Goal: Task Accomplishment & Management: Manage account settings

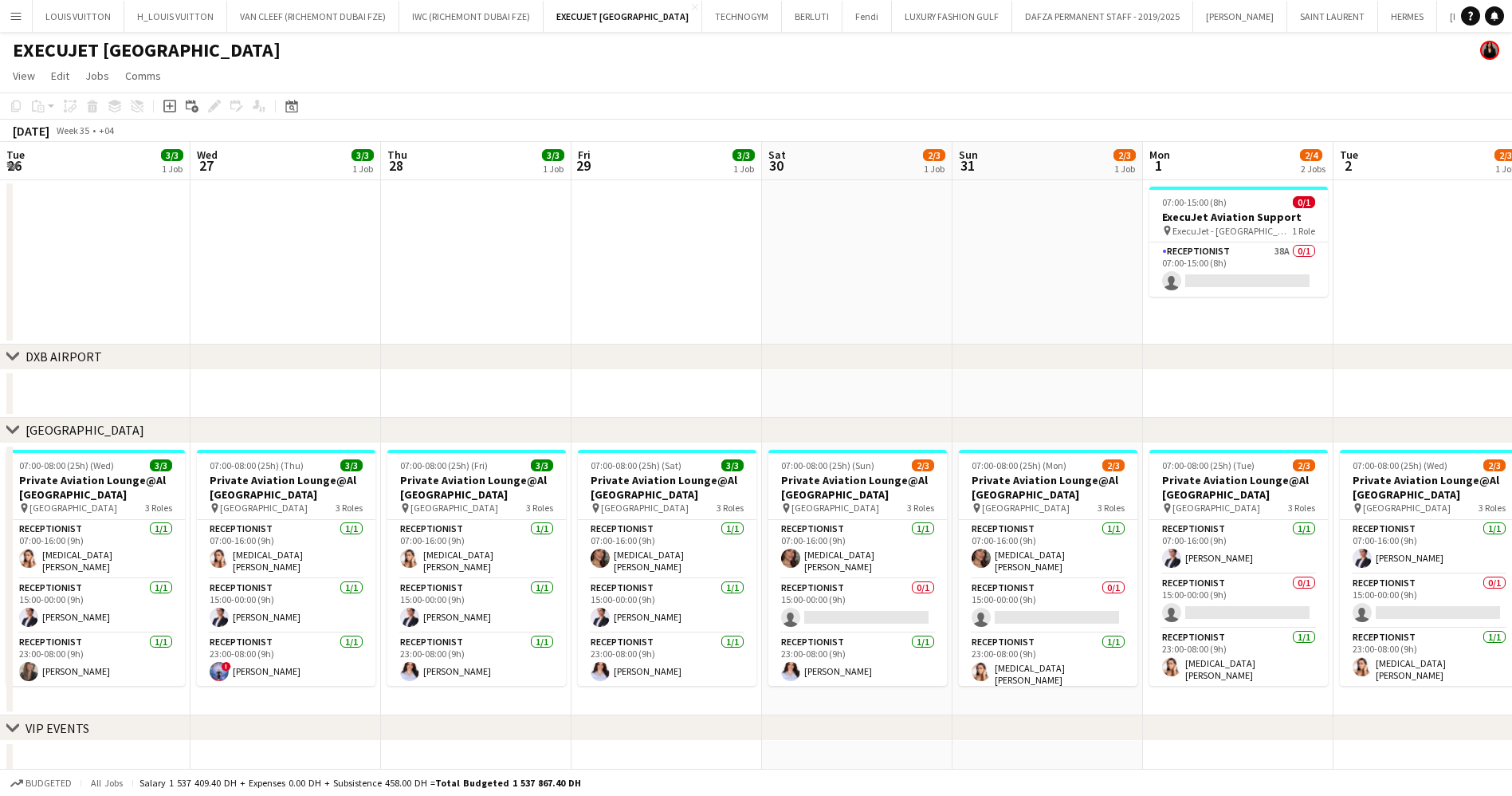
scroll to position [0, 453]
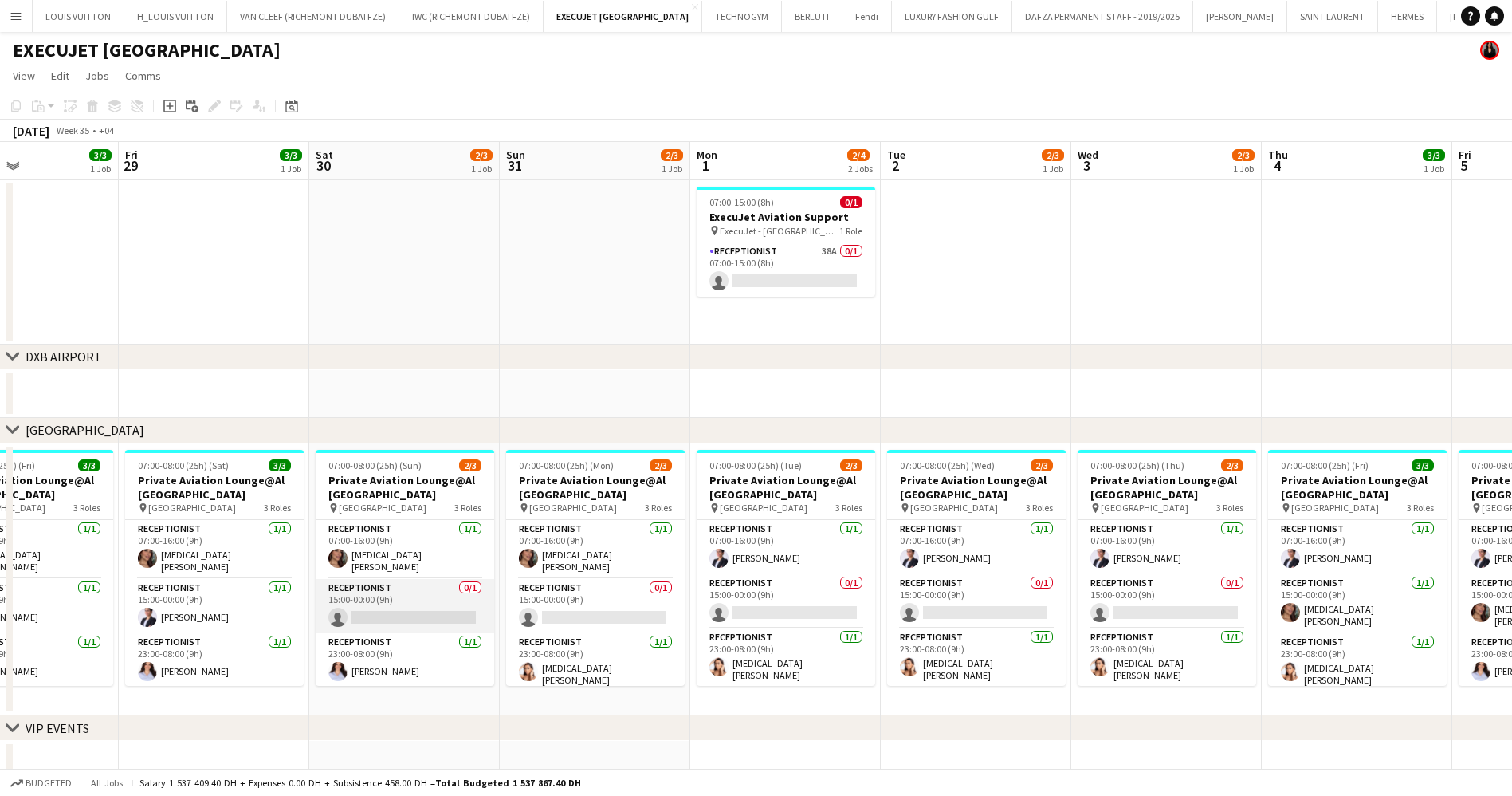
click at [350, 587] on app-card-role "Receptionist 0/1 15:00-00:00 (9h) single-neutral-actions" at bounding box center [405, 606] width 179 height 54
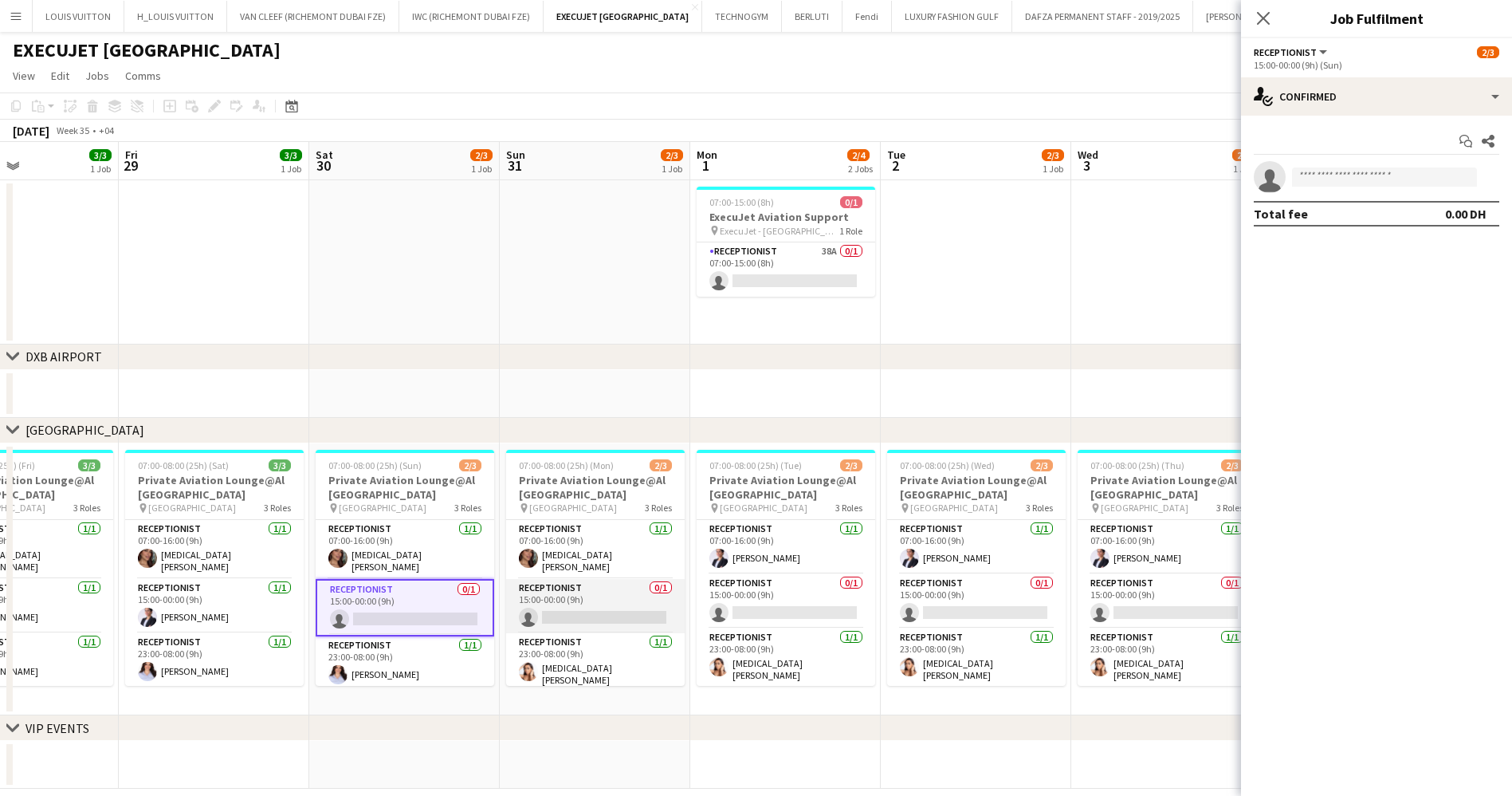
click at [603, 606] on app-card-role "Receptionist 0/1 15:00-00:00 (9h) single-neutral-actions" at bounding box center [596, 606] width 179 height 54
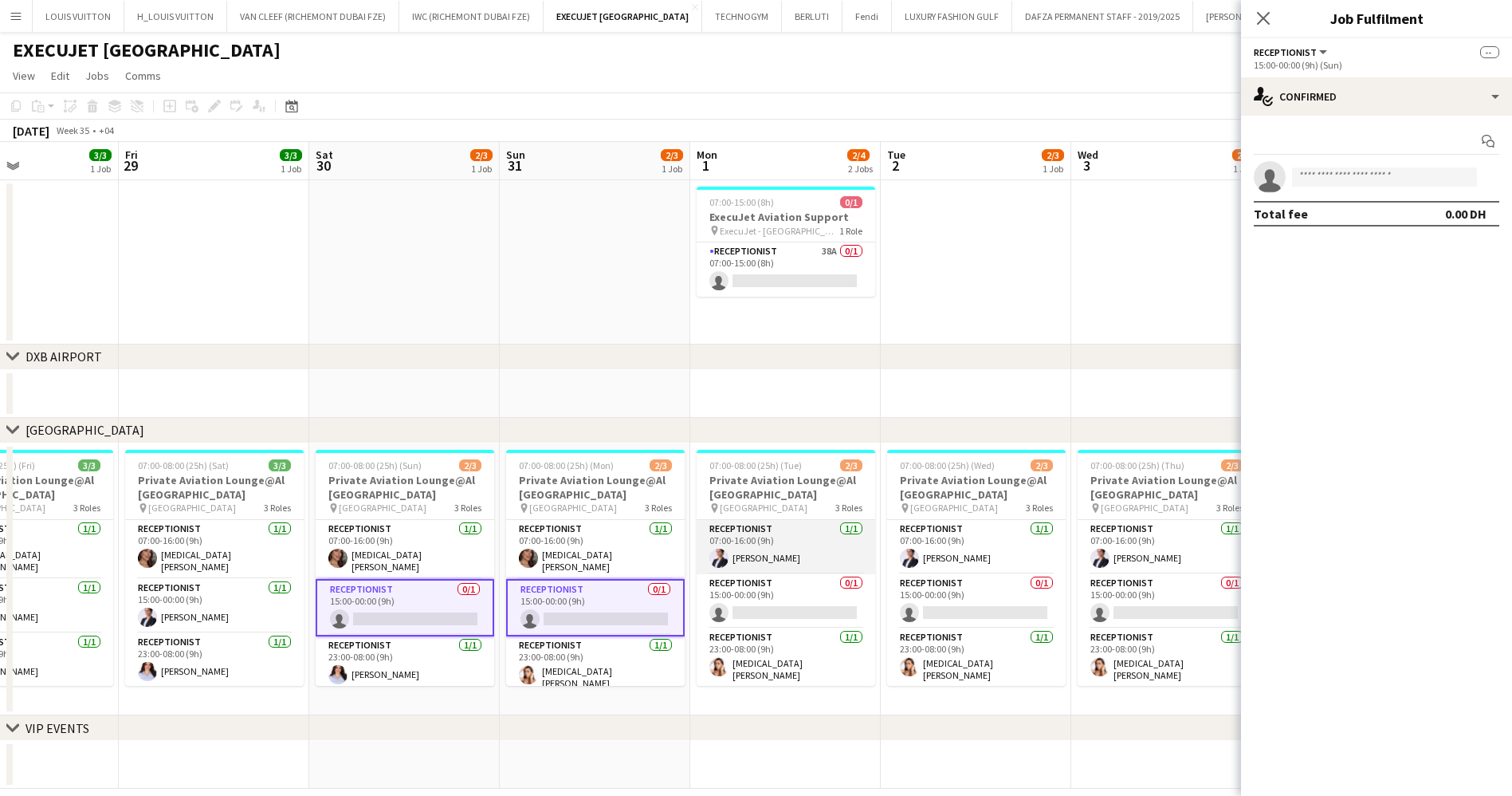
click at [790, 569] on app-card-role "Receptionist [DATE] 07:00-16:00 (9h) [PERSON_NAME]" at bounding box center [787, 547] width 179 height 54
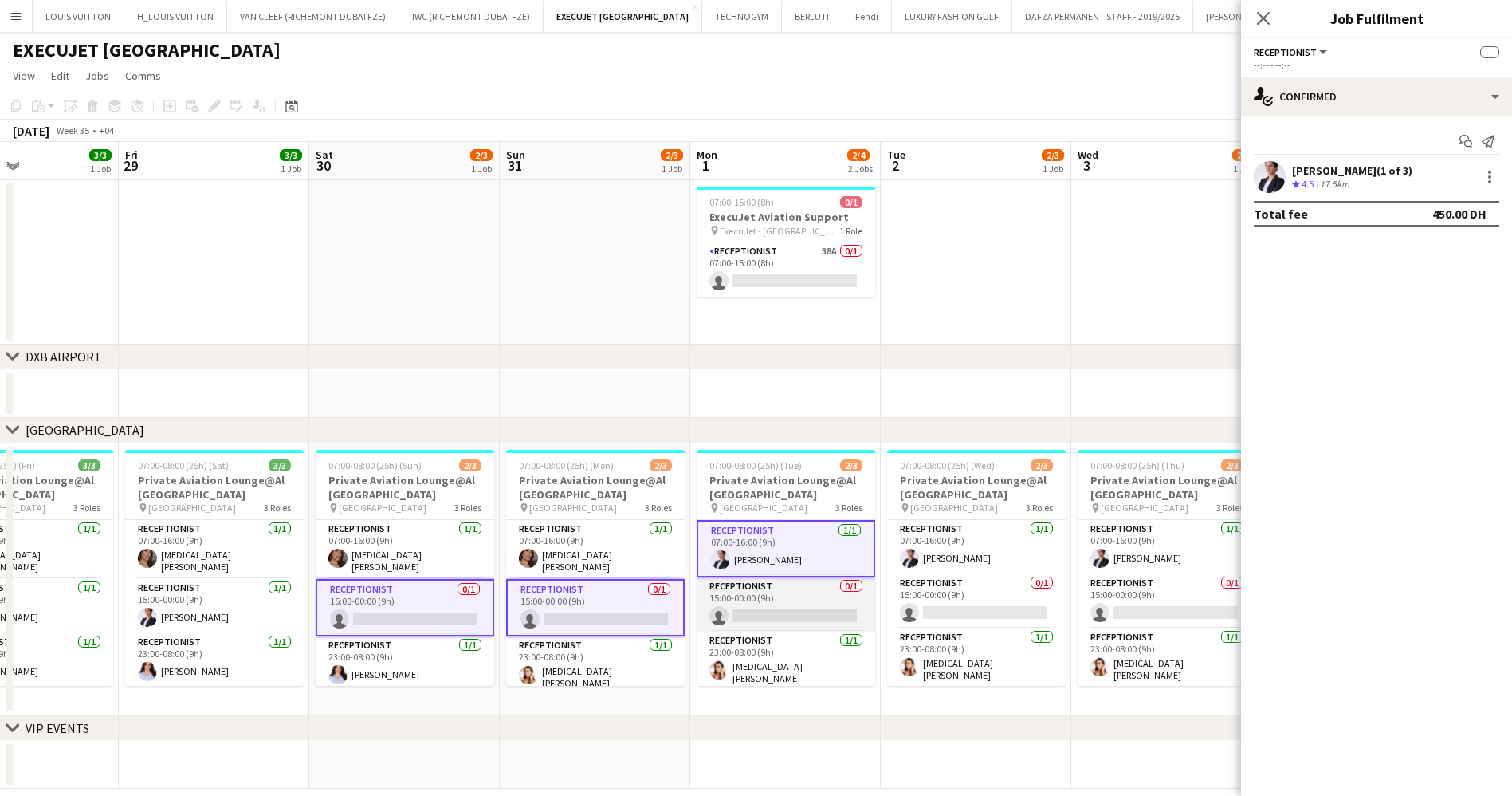
click at [755, 610] on app-card-role "Receptionist 0/1 15:00-00:00 (9h) single-neutral-actions" at bounding box center [787, 604] width 179 height 54
click at [817, 543] on app-card-role "Receptionist [DATE] 07:00-16:00 (9h) [PERSON_NAME]" at bounding box center [786, 549] width 179 height 58
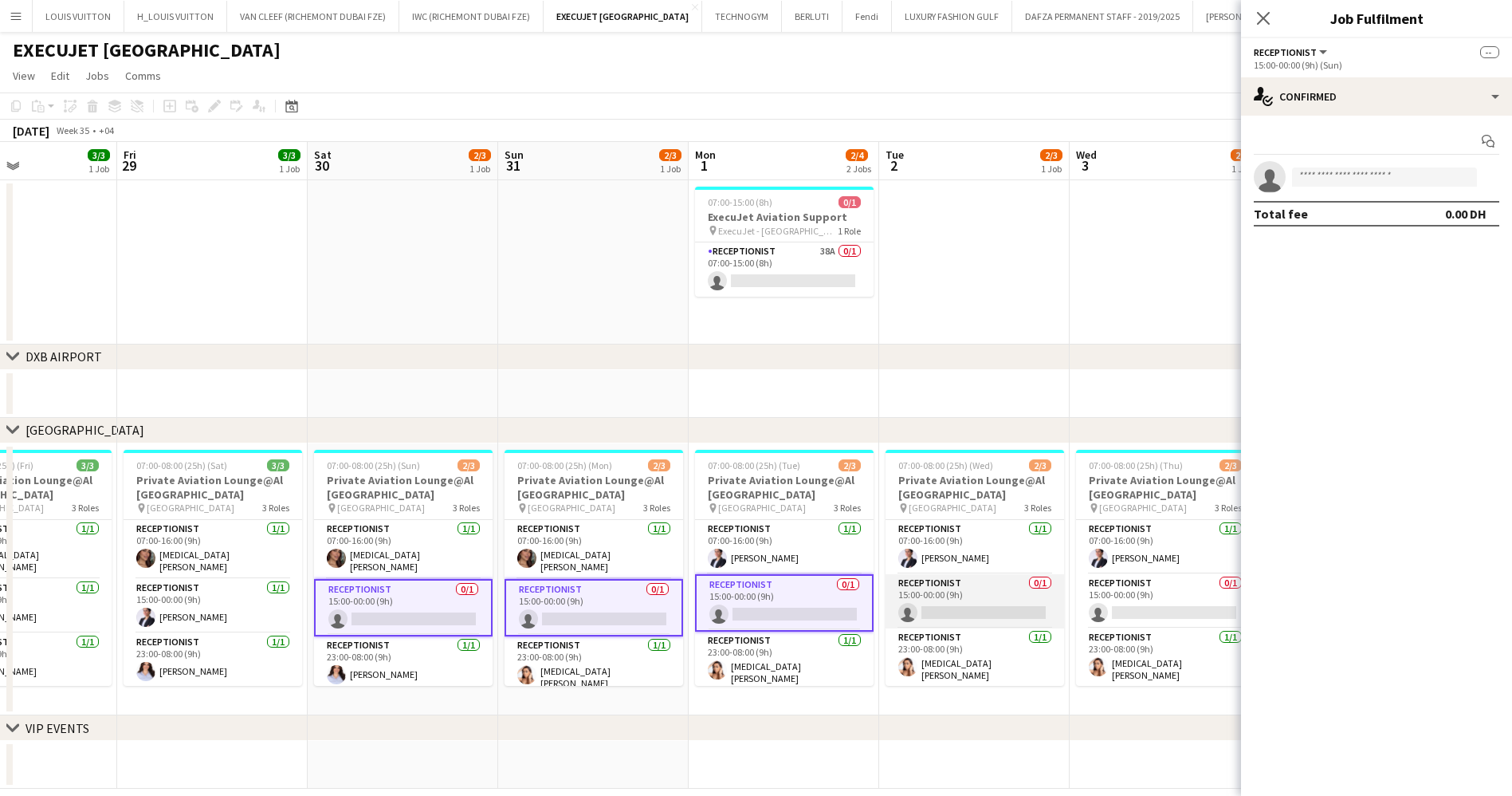
click at [973, 614] on app-card-role "Receptionist 0/1 15:00-00:00 (9h) single-neutral-actions" at bounding box center [975, 601] width 179 height 54
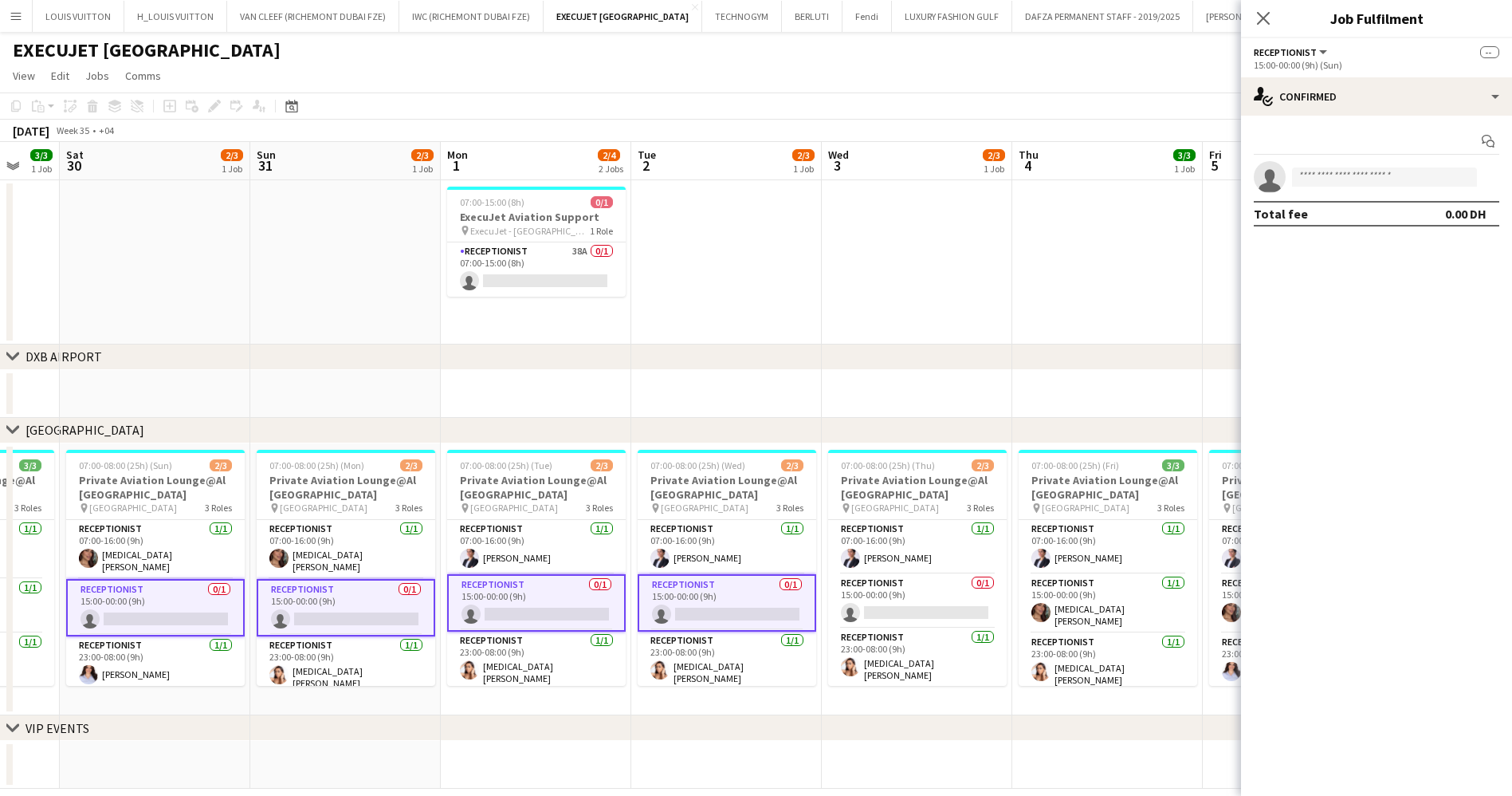
drag, startPoint x: 944, startPoint y: 604, endPoint x: 782, endPoint y: 604, distance: 162.0
click at [782, 604] on app-calendar-viewport "Tue 26 3/3 1 Job Wed 27 3/3 1 Job Thu 28 3/3 1 Job Fri 29 3/3 1 Job Sat 30 2/3 …" at bounding box center [756, 465] width 1512 height 647
click at [919, 582] on app-card-role "Receptionist 0/1 15:00-00:00 (9h) single-neutral-actions" at bounding box center [916, 601] width 179 height 54
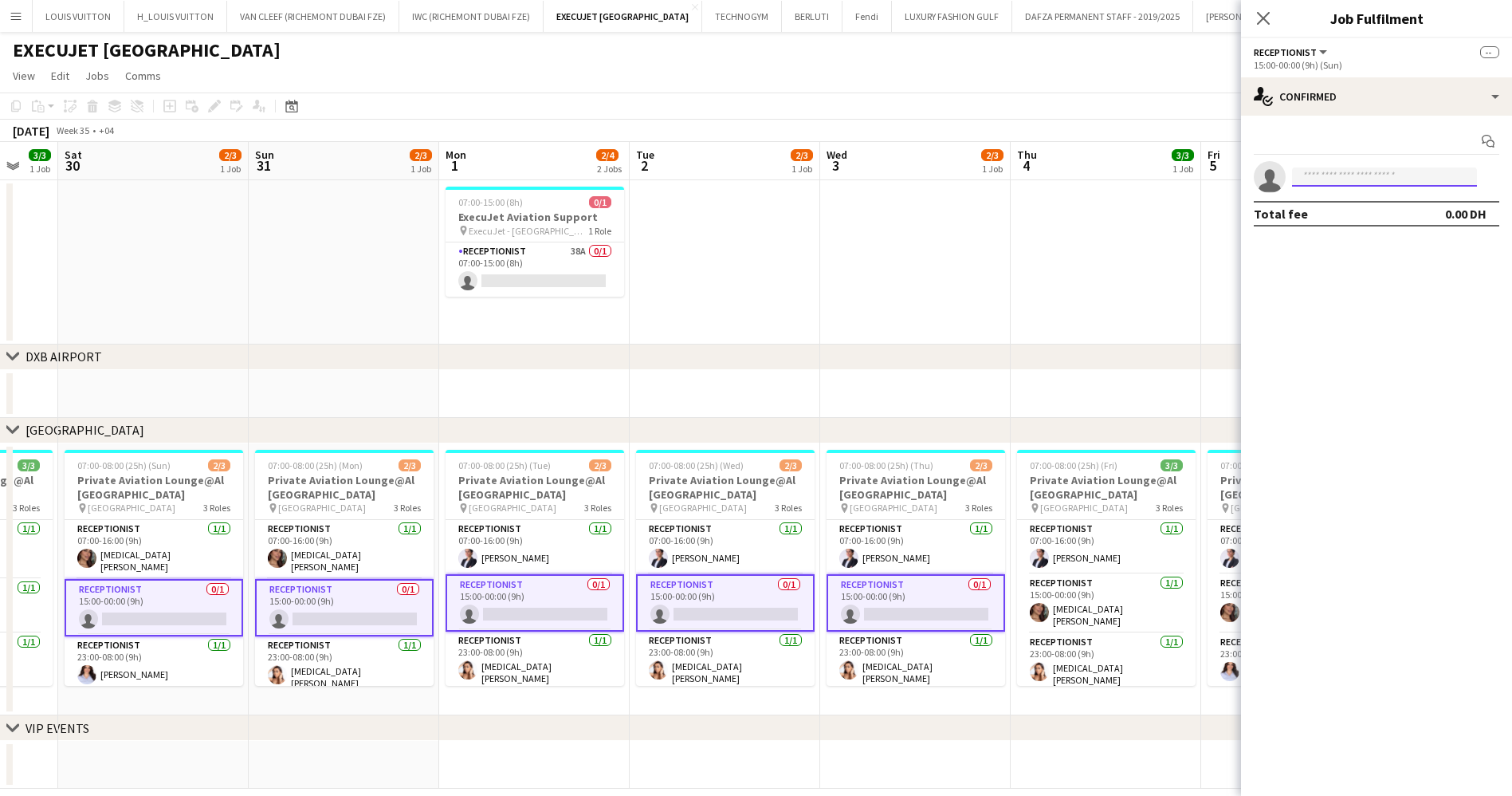
click at [1313, 179] on input at bounding box center [1384, 177] width 185 height 20
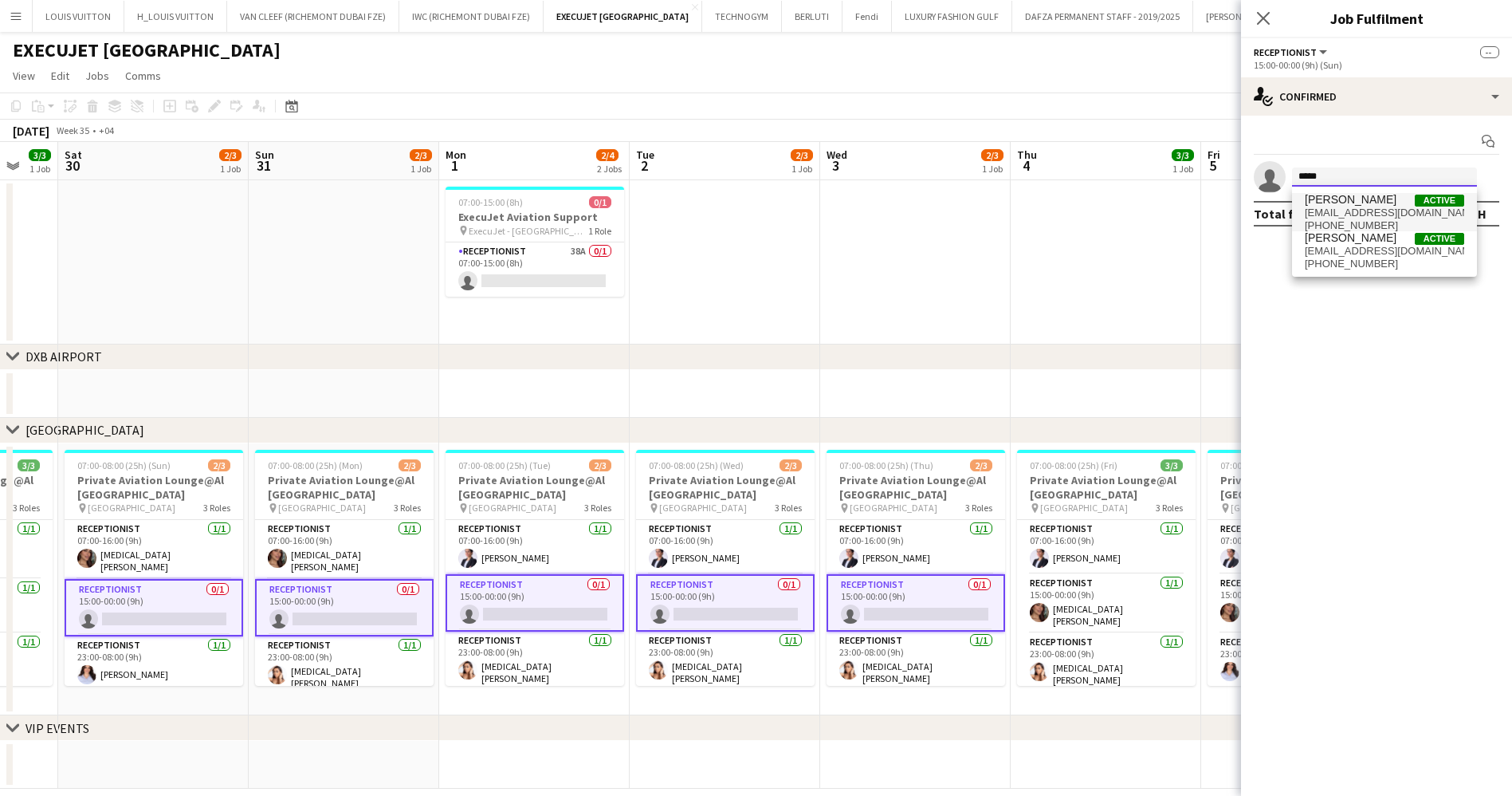
type input "*****"
click at [1336, 207] on span "[EMAIL_ADDRESS][DOMAIN_NAME]" at bounding box center [1384, 213] width 159 height 13
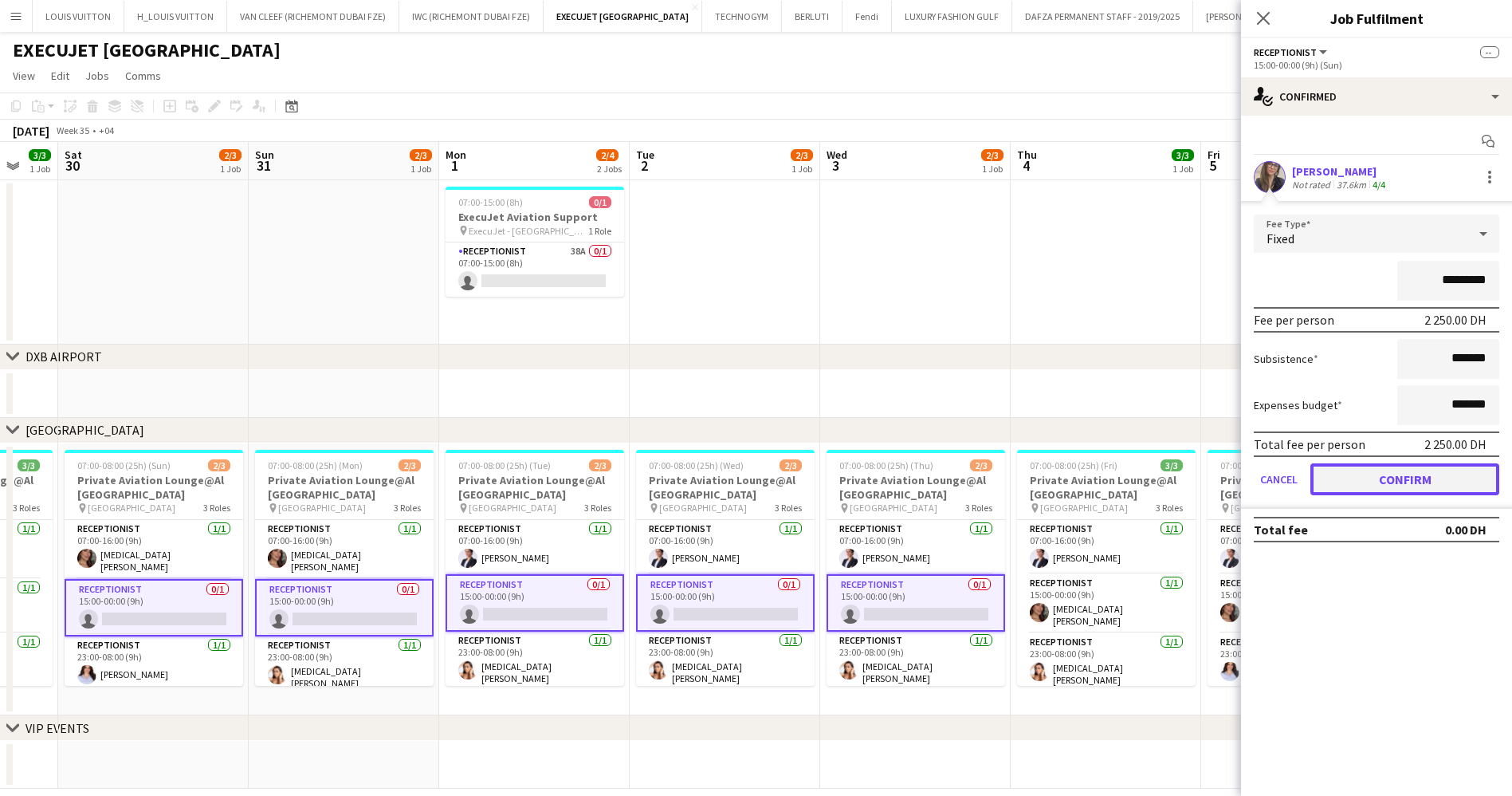
click at [1405, 474] on button "Confirm" at bounding box center [1405, 479] width 189 height 32
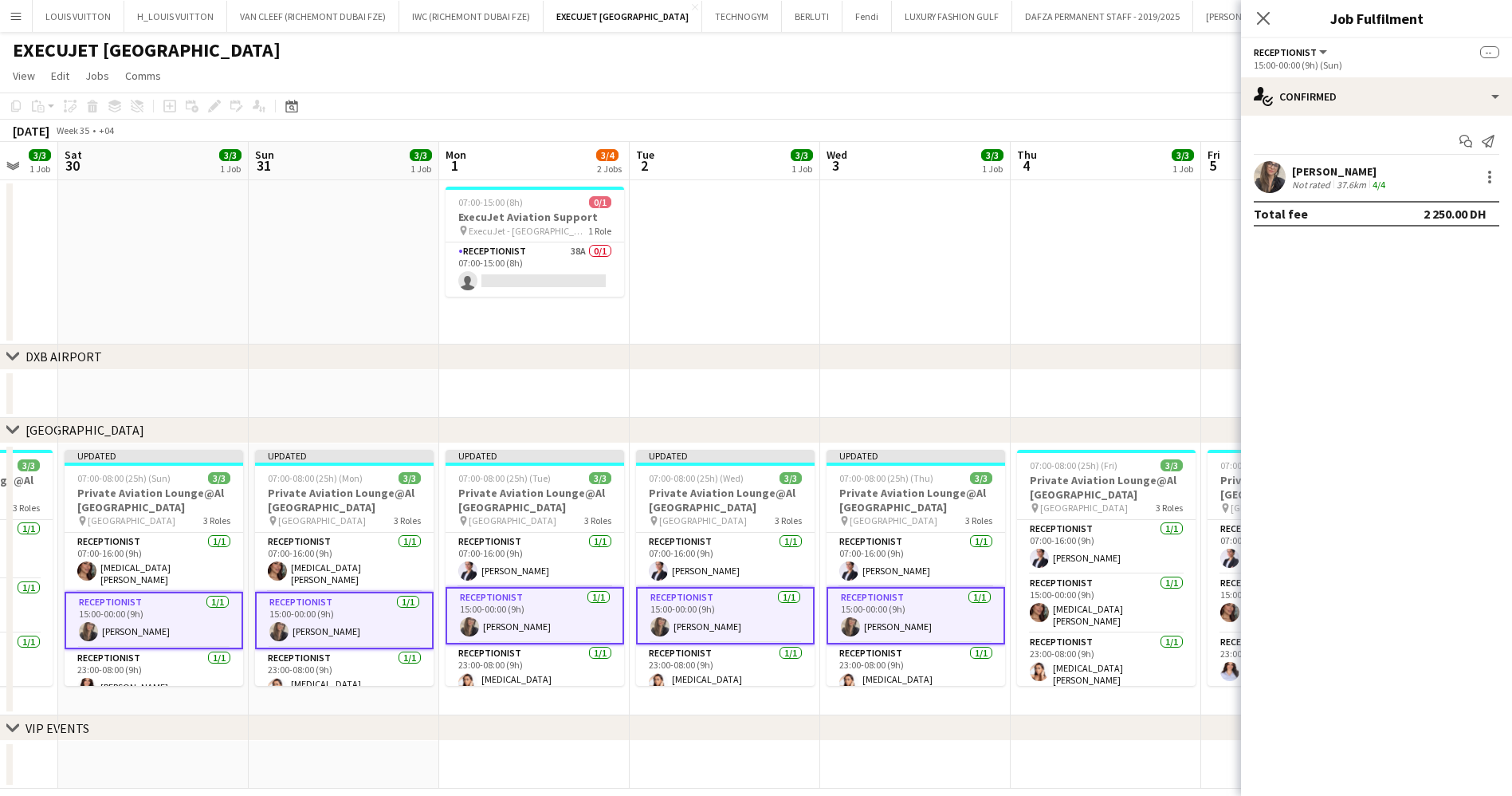
click at [1116, 66] on app-page-menu "View Day view expanded Day view collapsed Month view Date picker Jump to [DATE]…" at bounding box center [756, 77] width 1512 height 31
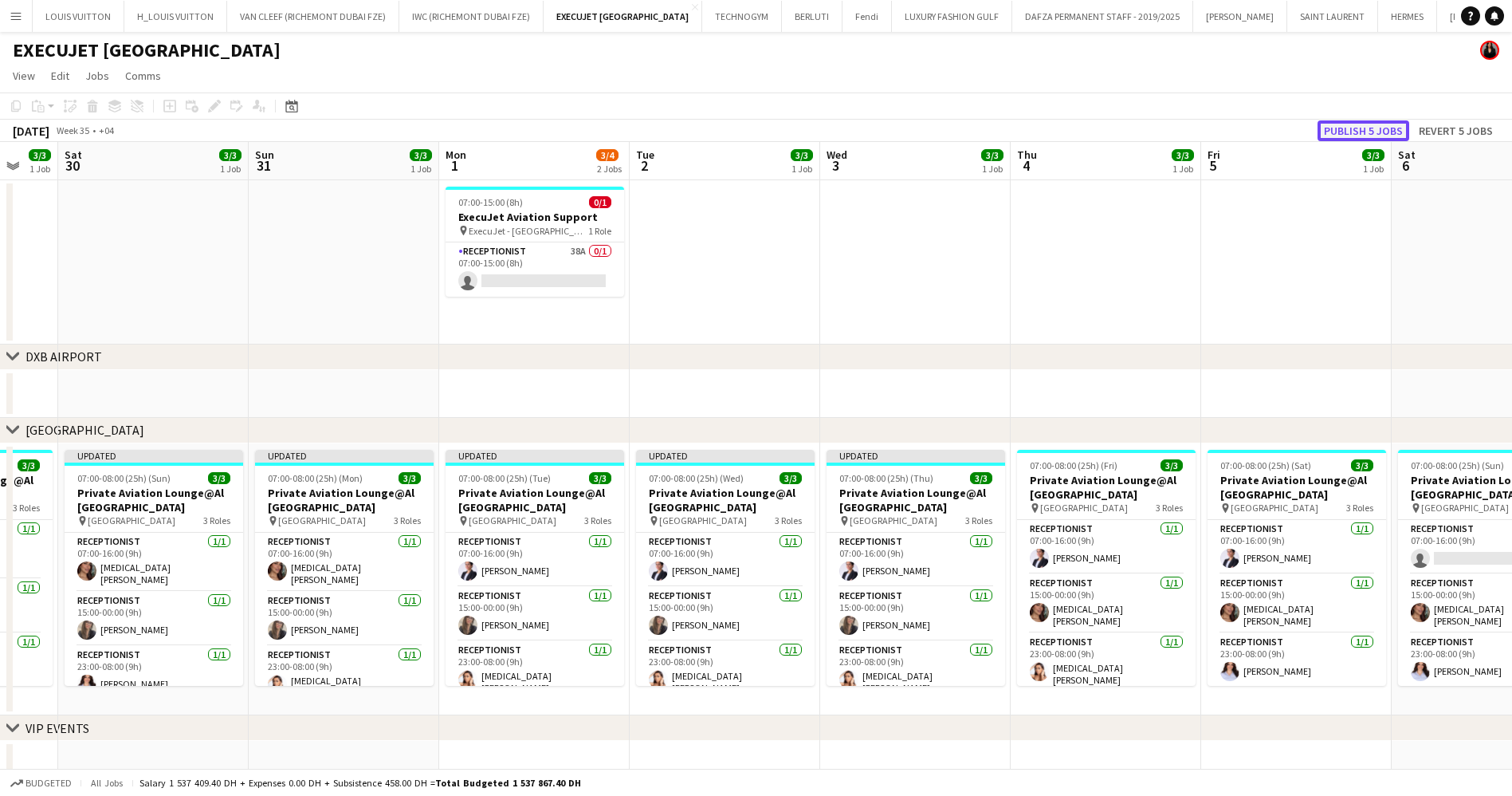
click at [1368, 130] on button "Publish 5 jobs" at bounding box center [1364, 130] width 91 height 21
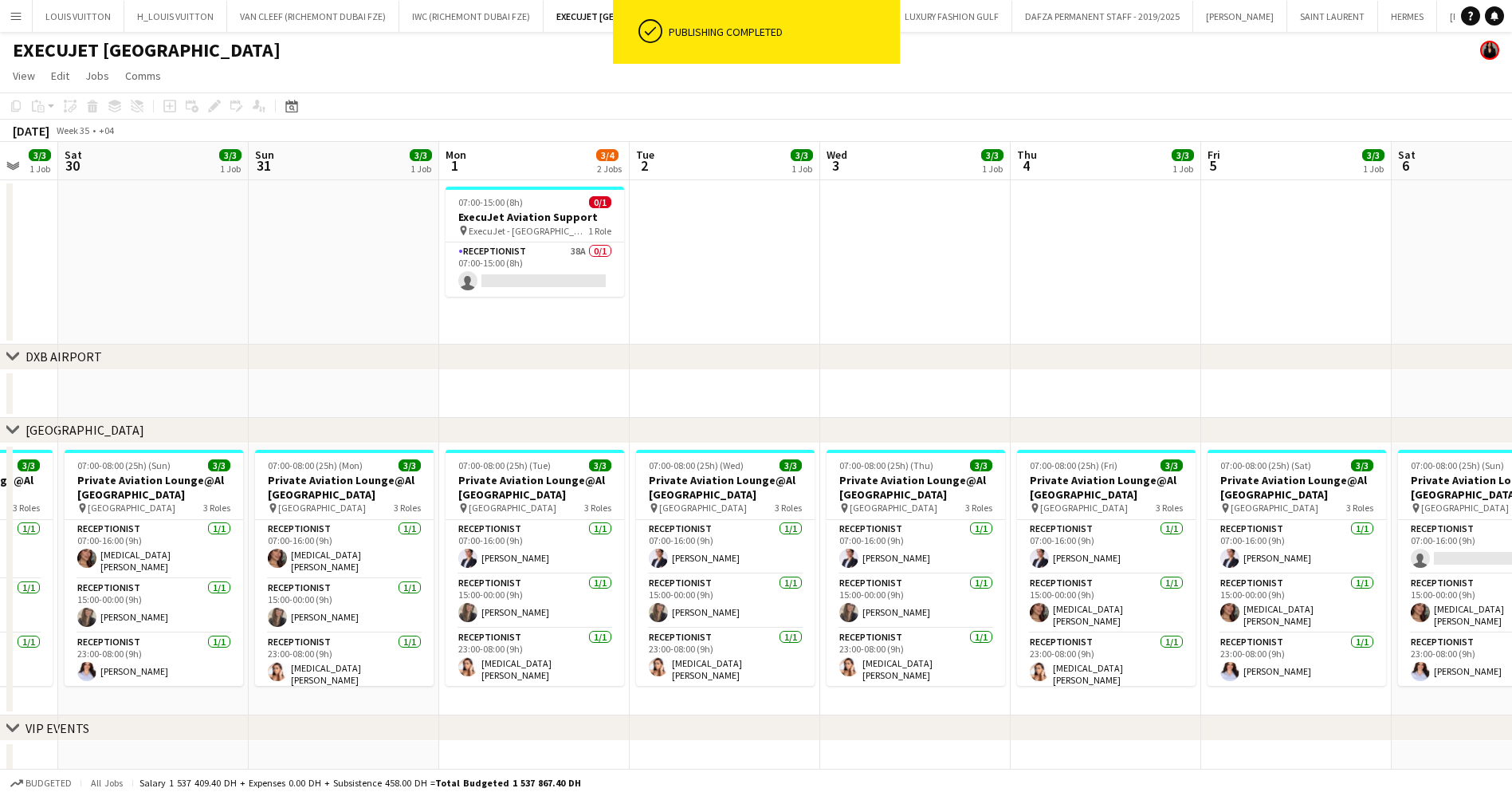
drag, startPoint x: 548, startPoint y: 586, endPoint x: 1064, endPoint y: 570, distance: 516.2
click at [995, 579] on app-calendar-viewport "Tue 26 3/3 1 Job Wed 27 3/3 1 Job Thu 28 3/3 1 Job Fri 29 3/3 1 Job Sat 30 3/3 …" at bounding box center [756, 465] width 1512 height 647
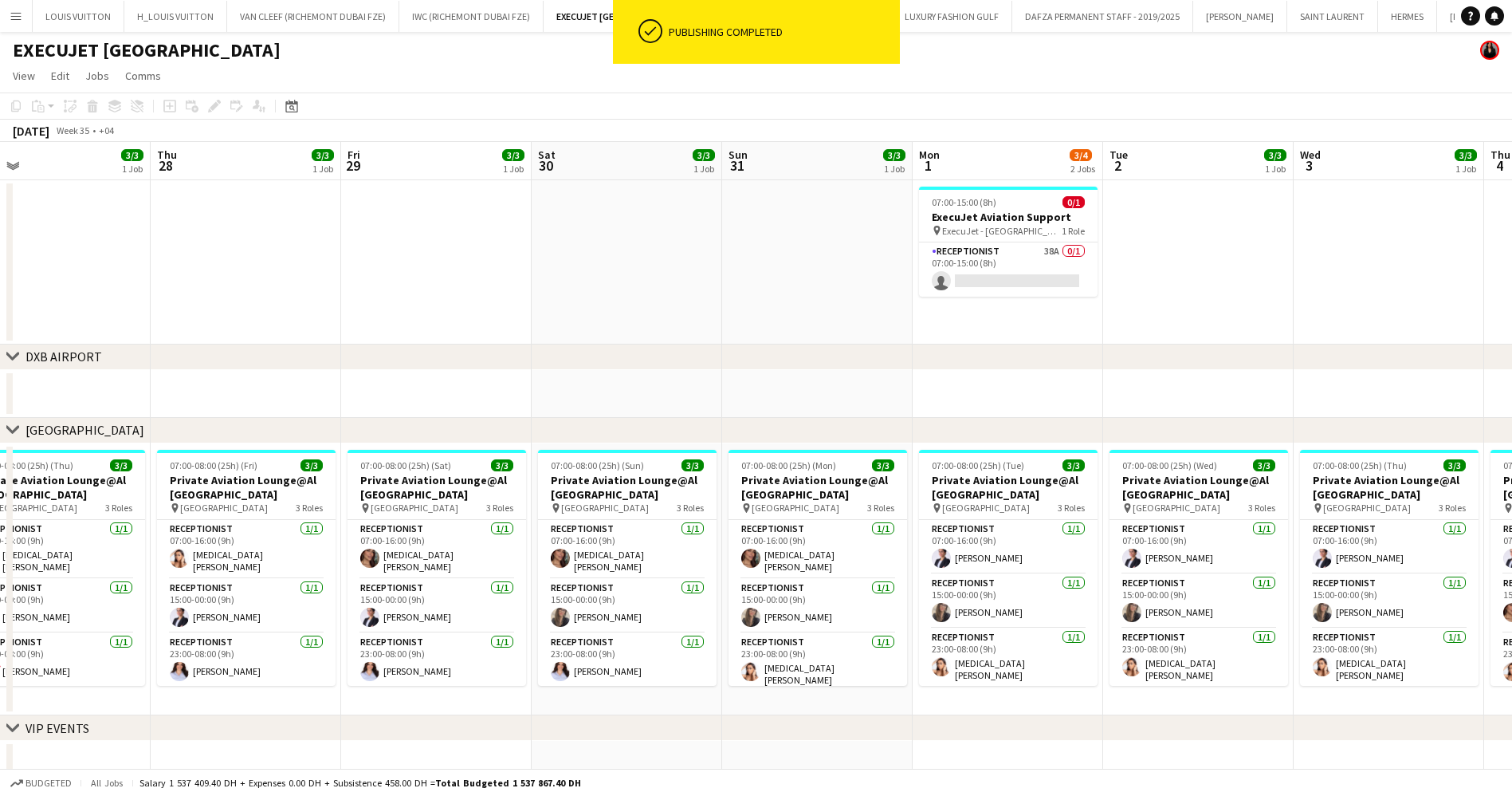
drag, startPoint x: 627, startPoint y: 572, endPoint x: 950, endPoint y: 572, distance: 323.0
click at [949, 572] on app-calendar-viewport "Mon 25 3/3 1 Job Tue 26 3/3 1 Job Wed 27 3/3 1 Job Thu 28 3/3 1 Job Fri 29 3/3 …" at bounding box center [756, 465] width 1512 height 647
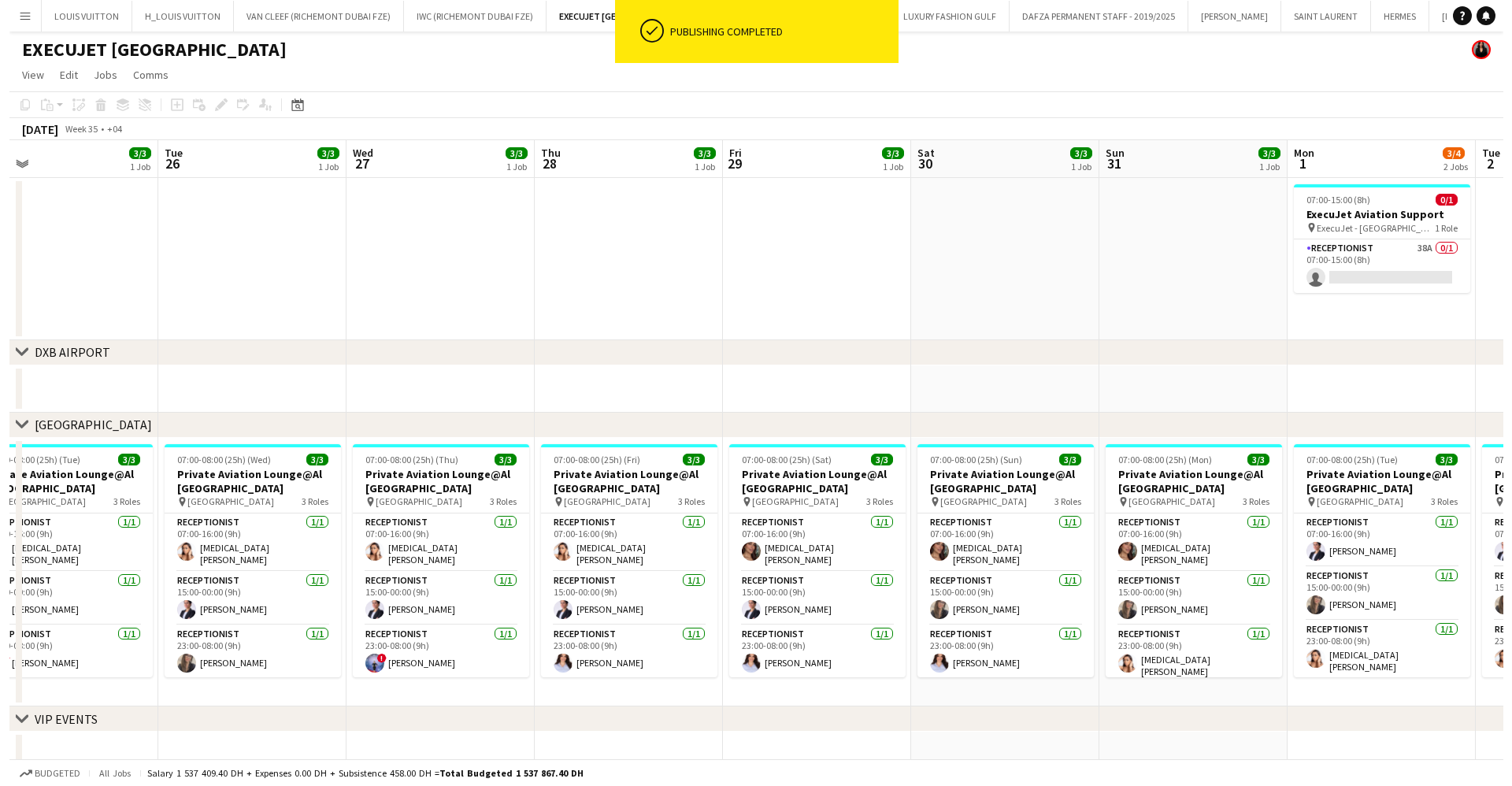
scroll to position [0, 414]
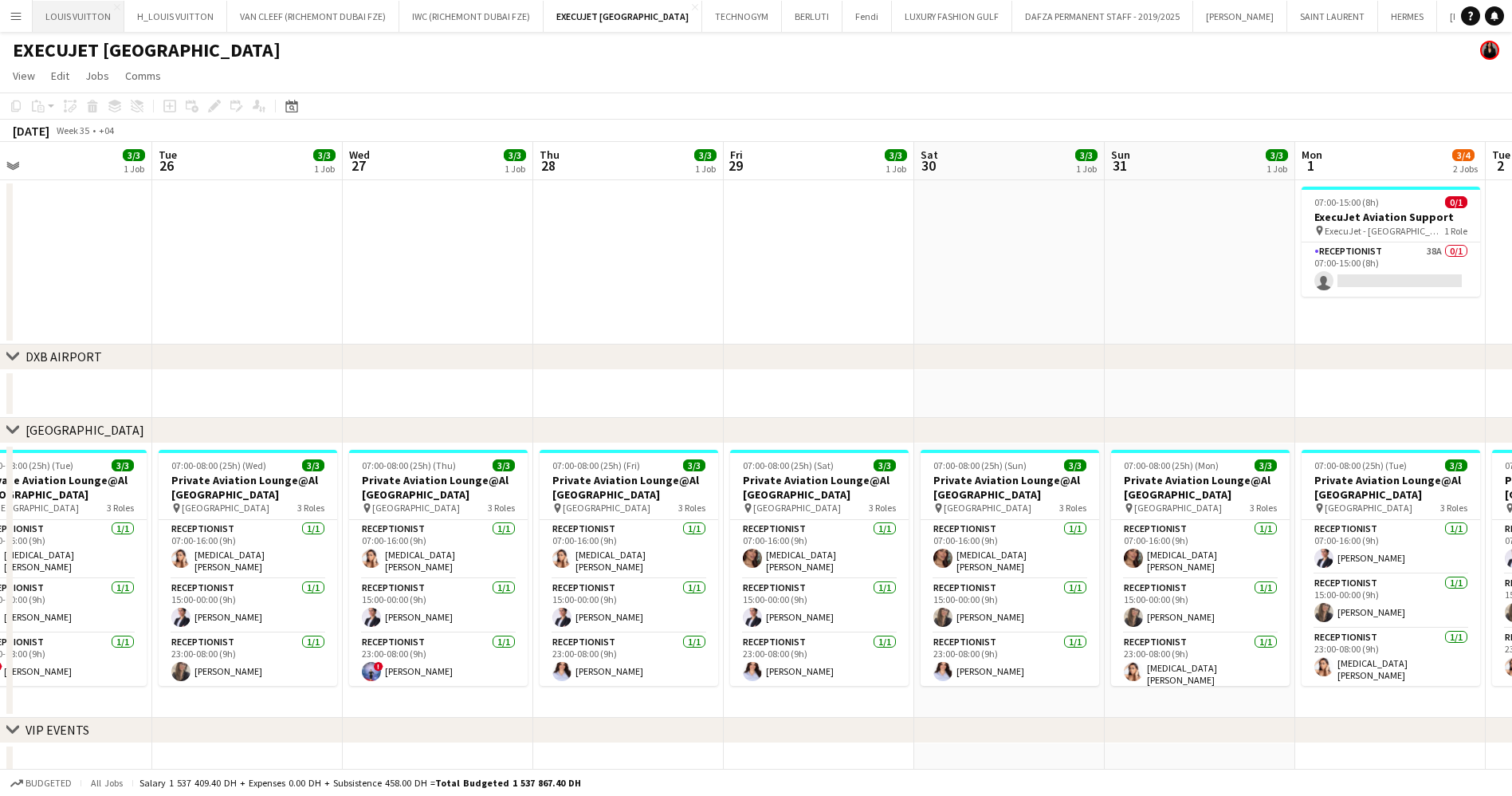
click at [87, 15] on button "LOUIS VUITTON Close" at bounding box center [78, 16] width 91 height 31
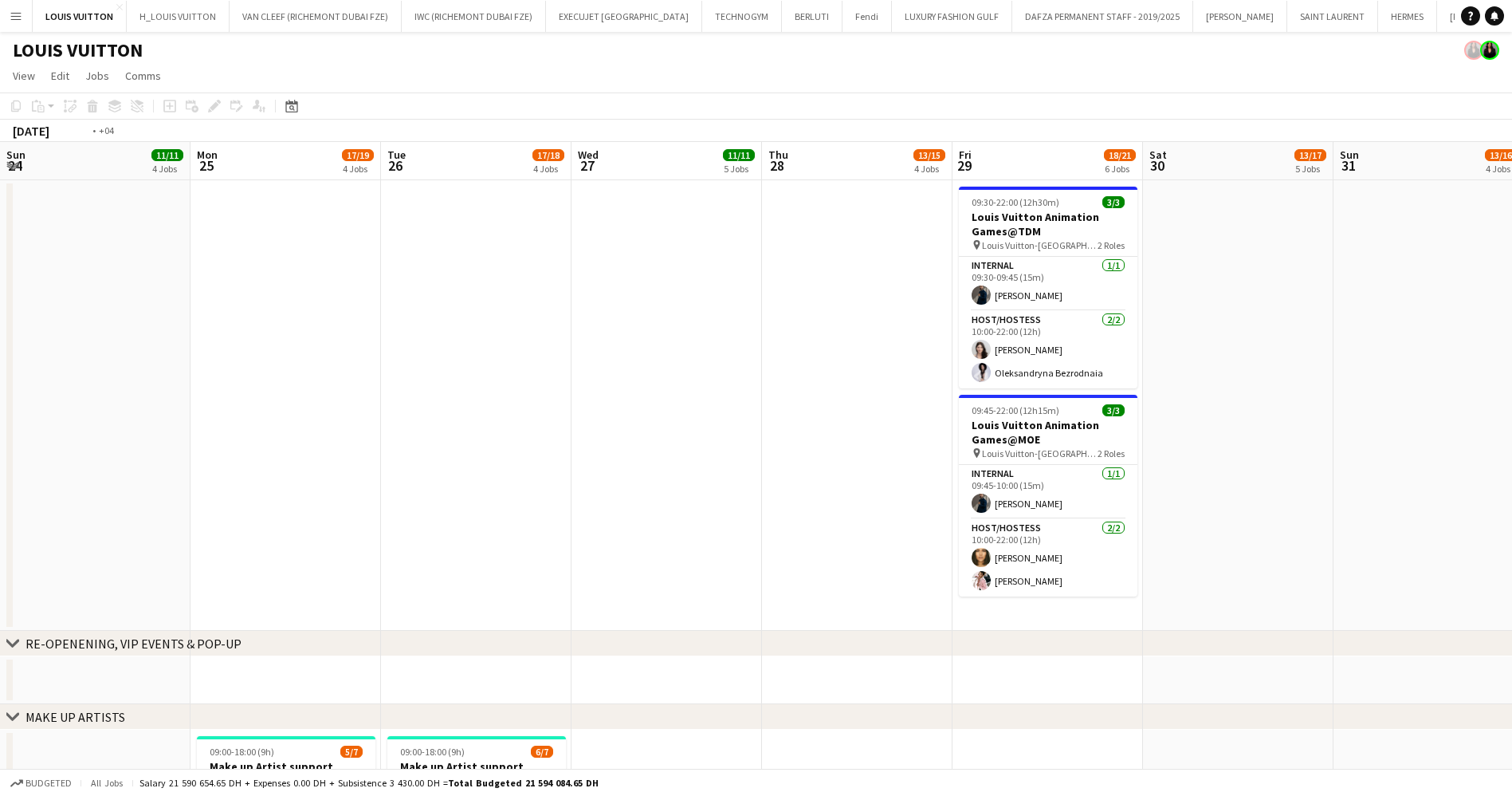
scroll to position [0, 606]
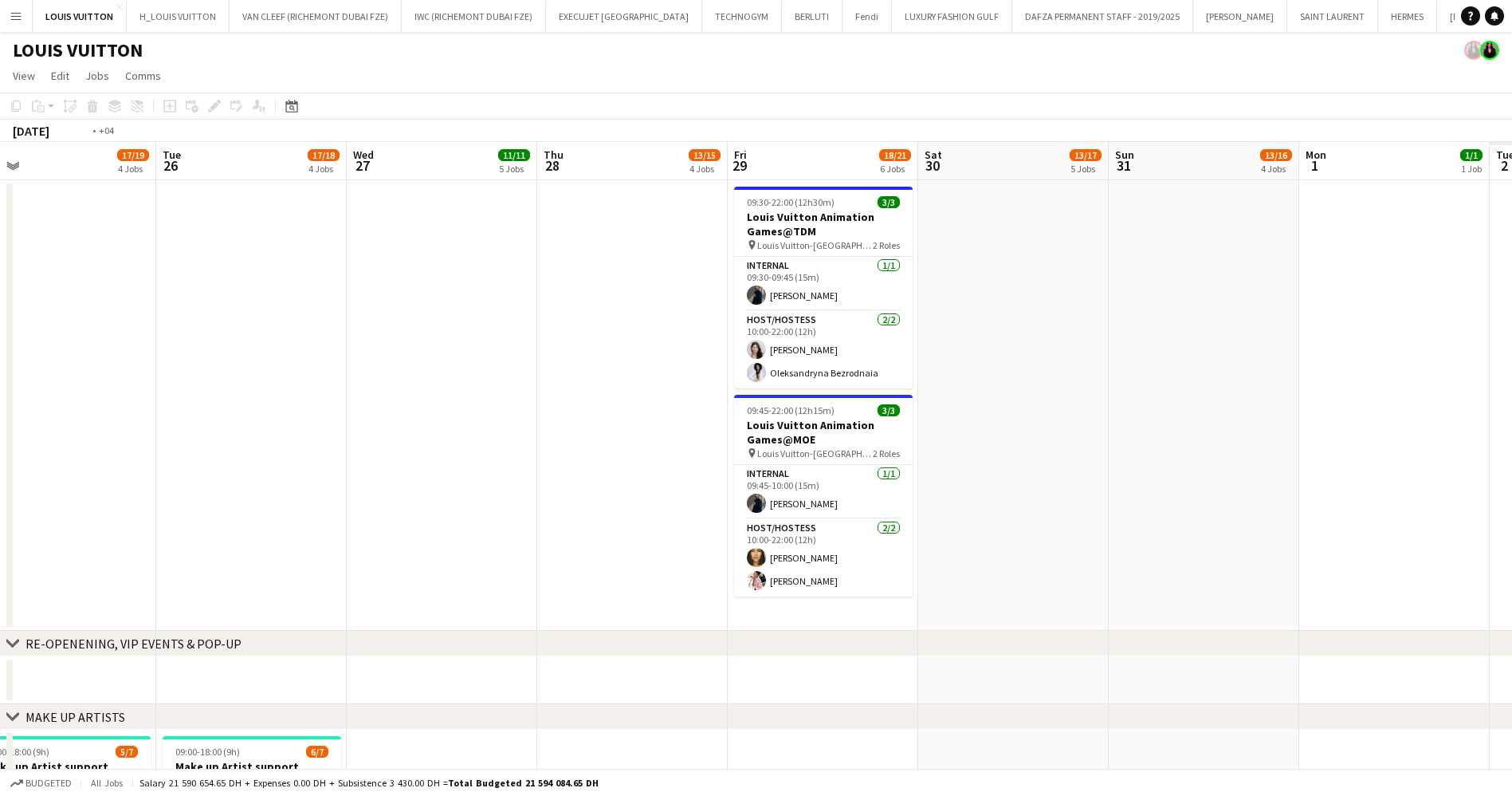
drag, startPoint x: 1126, startPoint y: 380, endPoint x: 609, endPoint y: 415, distance: 518.2
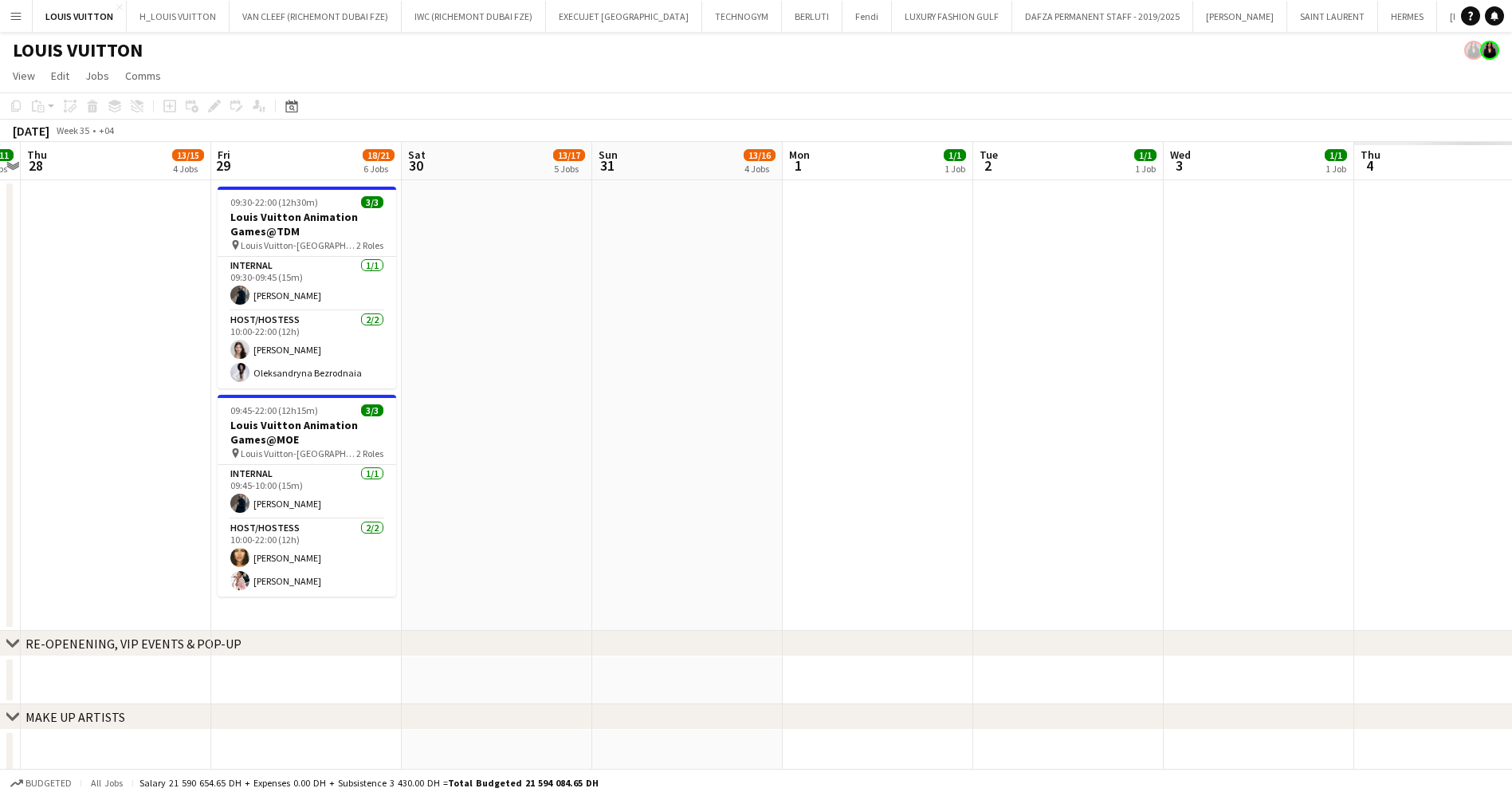
drag, startPoint x: 820, startPoint y: 442, endPoint x: 602, endPoint y: 442, distance: 218.0
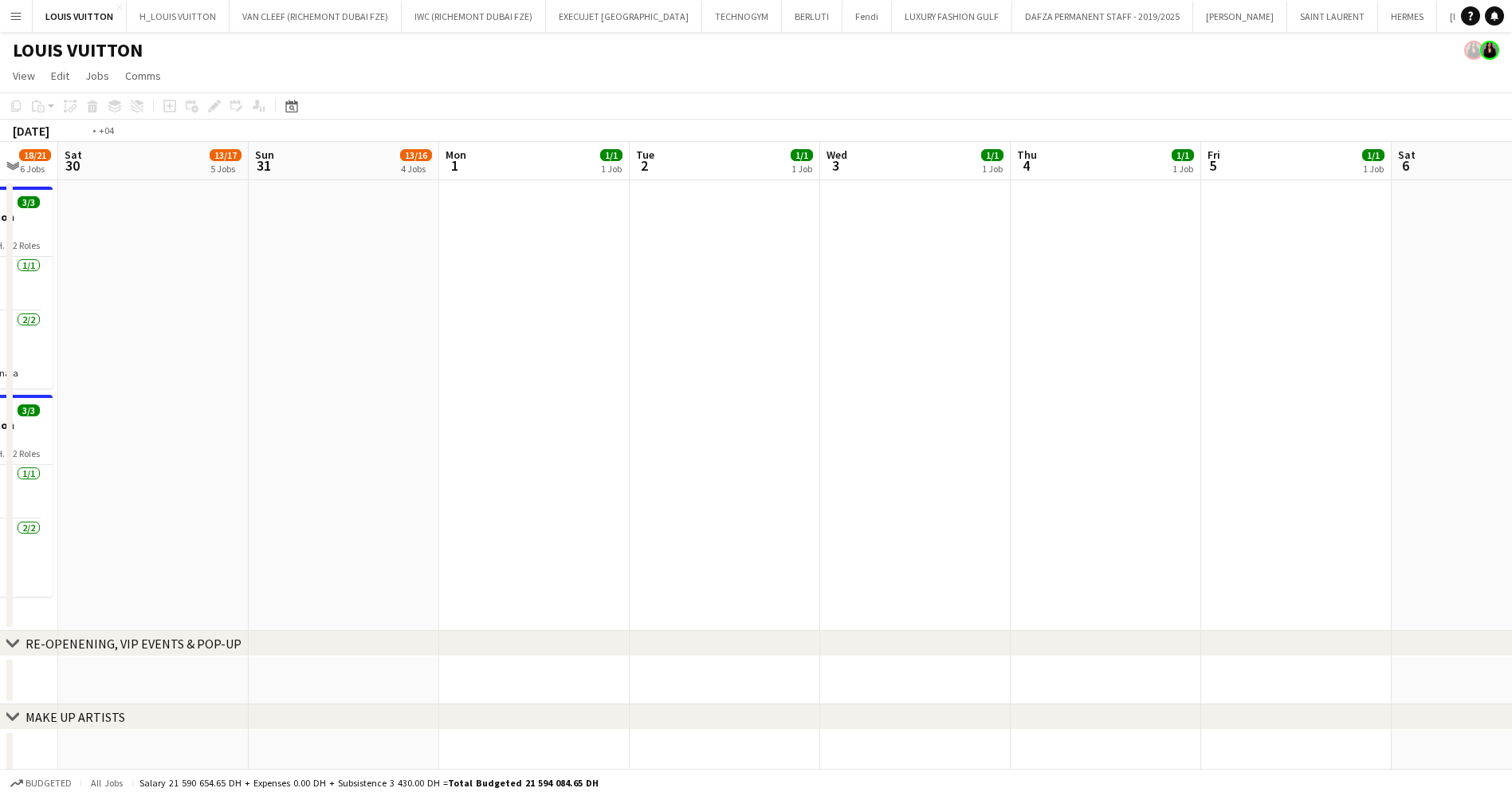
drag, startPoint x: 920, startPoint y: 455, endPoint x: 304, endPoint y: 455, distance: 616.0
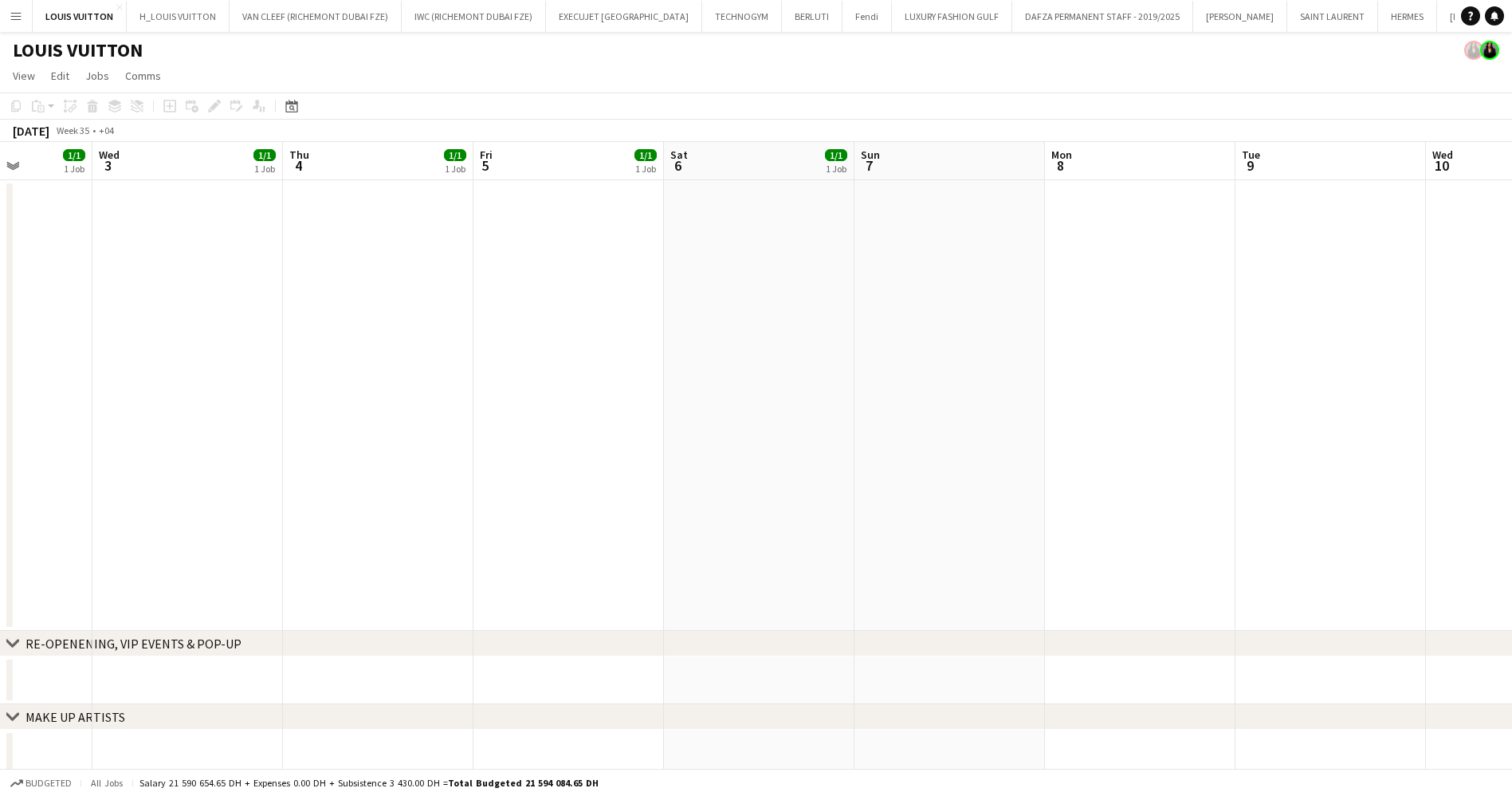
drag, startPoint x: 545, startPoint y: 487, endPoint x: 438, endPoint y: 487, distance: 107.0
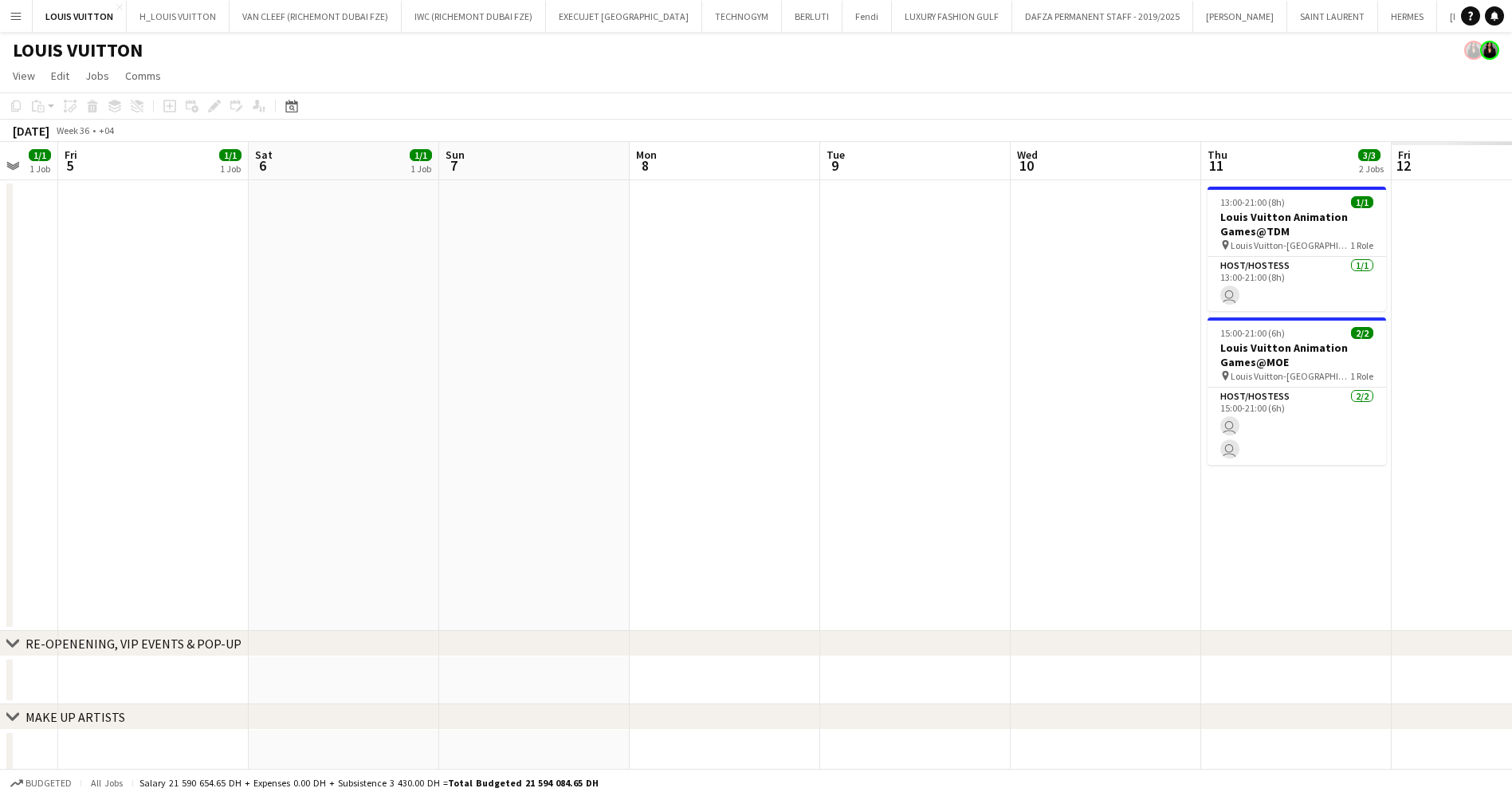
drag, startPoint x: 827, startPoint y: 480, endPoint x: 515, endPoint y: 484, distance: 312.0
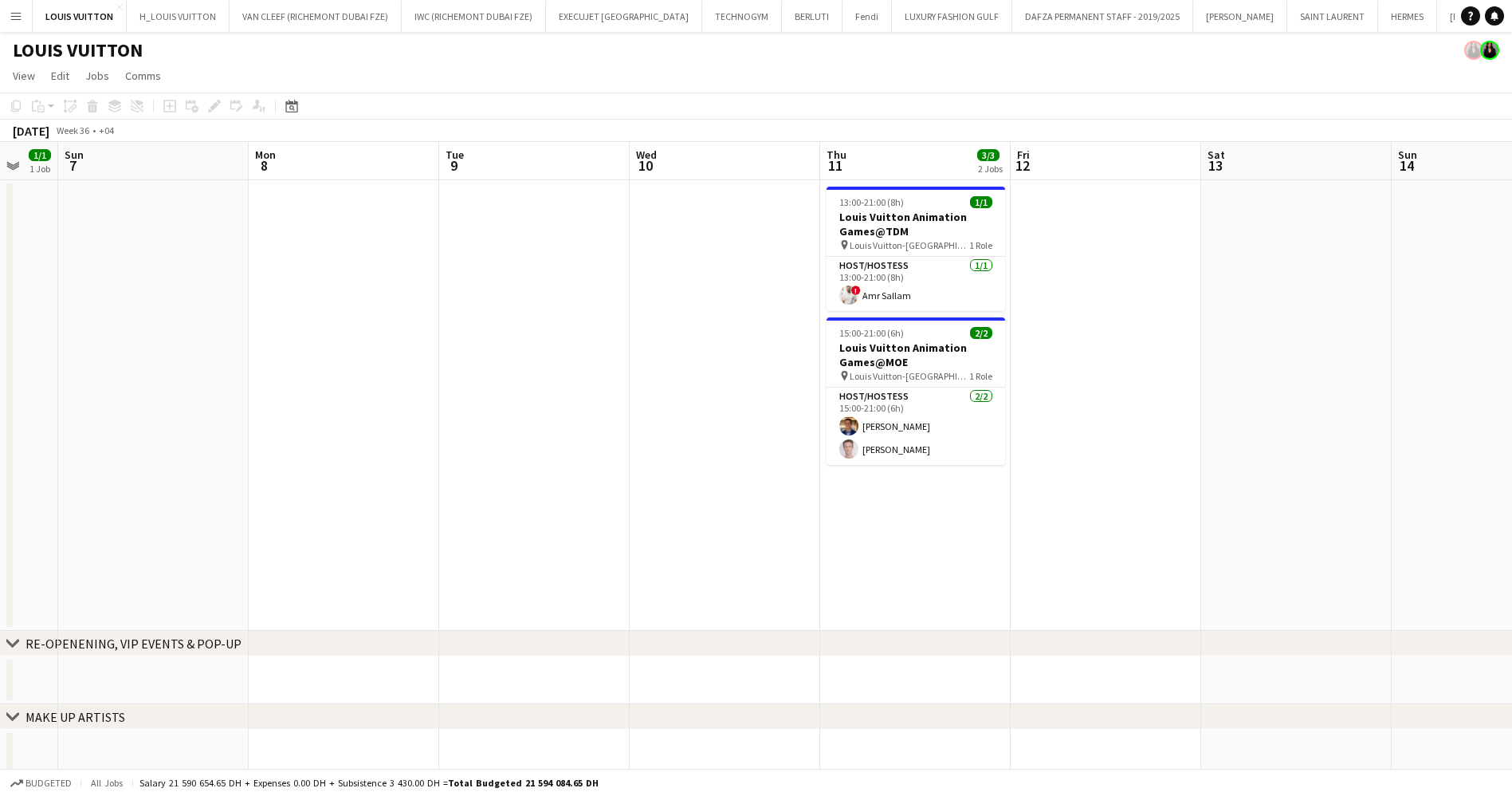
scroll to position [0, 515]
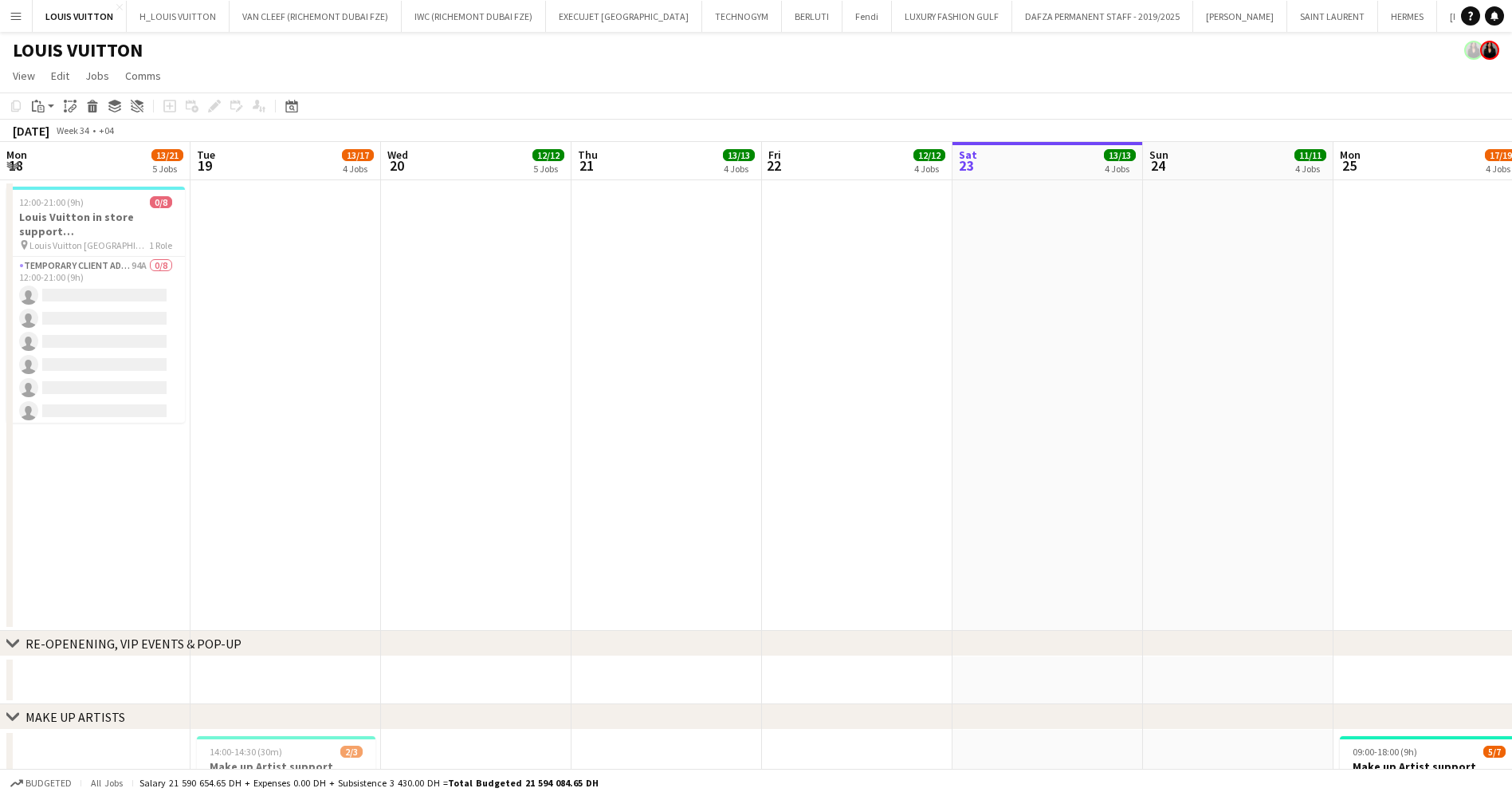
scroll to position [0, 741]
